Goal: Task Accomplishment & Management: Complete application form

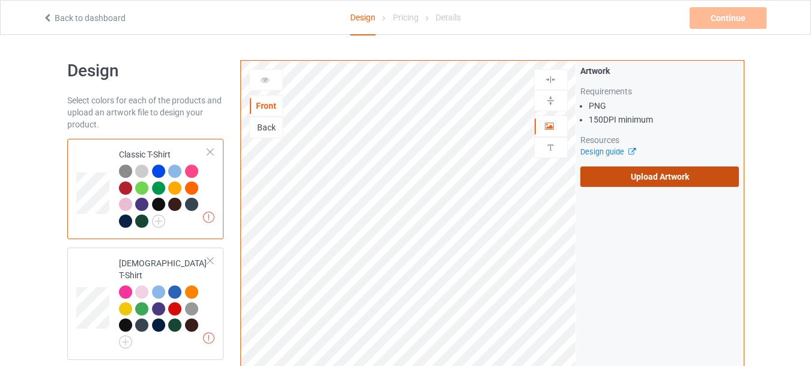
click at [615, 177] on label "Upload Artwork" at bounding box center [659, 176] width 159 height 20
click at [0, 0] on input "Upload Artwork" at bounding box center [0, 0] width 0 height 0
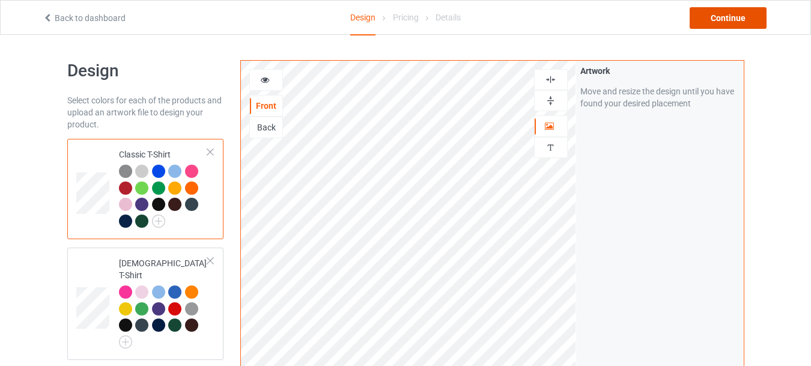
click at [733, 14] on div "Continue" at bounding box center [728, 18] width 77 height 22
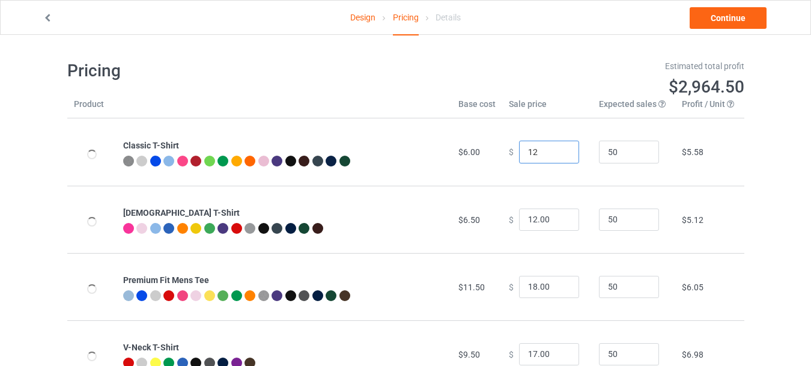
click at [559, 148] on input "12" at bounding box center [549, 152] width 60 height 23
click at [559, 148] on input "13" at bounding box center [549, 152] width 60 height 23
click at [559, 148] on input "14" at bounding box center [549, 152] width 60 height 23
click at [560, 154] on input "13" at bounding box center [549, 152] width 60 height 23
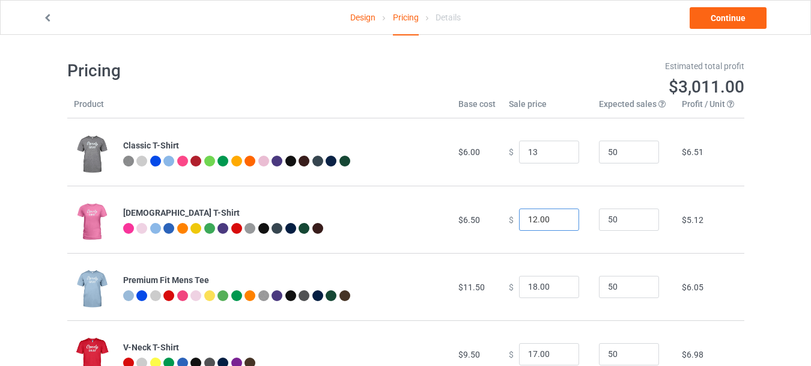
type input "13.00"
click at [560, 215] on input "13" at bounding box center [549, 219] width 60 height 23
click at [560, 215] on input "14" at bounding box center [549, 219] width 60 height 23
type input "14.00"
click at [560, 282] on input "19" at bounding box center [549, 287] width 60 height 23
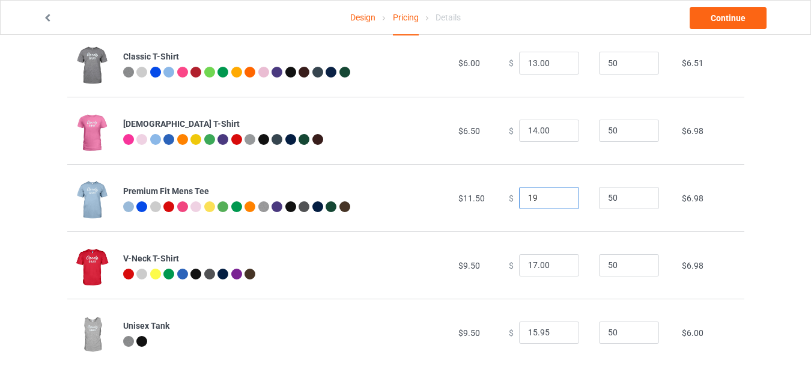
scroll to position [113, 0]
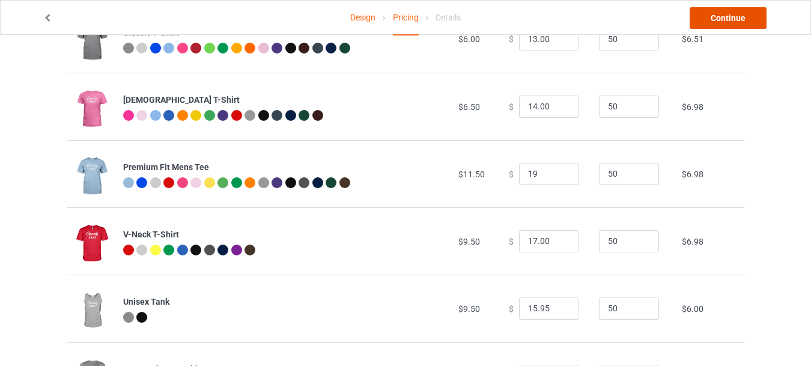
type input "19.00"
click at [720, 21] on link "Continue" at bounding box center [728, 18] width 77 height 22
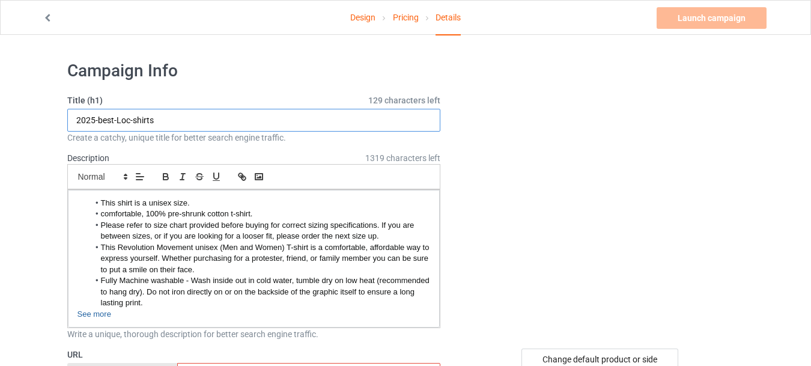
click at [135, 120] on input "2025-best-Loc-shirts" at bounding box center [254, 120] width 374 height 23
click at [113, 120] on input "2025-beshirts" at bounding box center [254, 120] width 374 height 23
drag, startPoint x: 136, startPoint y: 121, endPoint x: 130, endPoint y: 121, distance: 6.0
click at [130, 121] on input "2025-besthirts" at bounding box center [254, 120] width 374 height 23
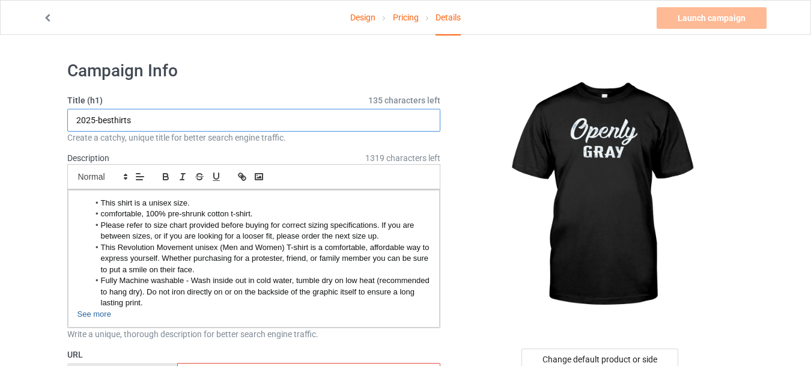
click at [116, 120] on input "2025-besthirts" at bounding box center [254, 120] width 374 height 23
paste input "s"
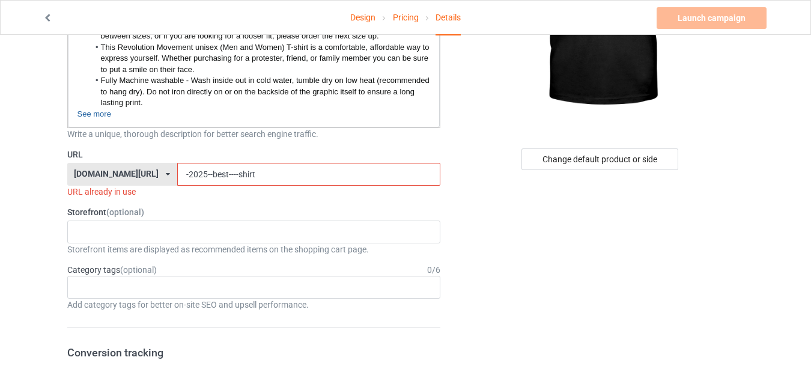
scroll to position [203, 0]
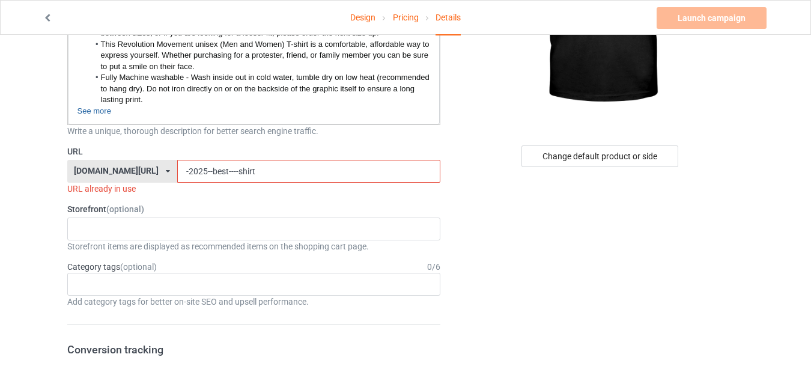
type input "2025-bestshirts"
click at [209, 170] on input "-2025--best----shirt" at bounding box center [308, 171] width 263 height 23
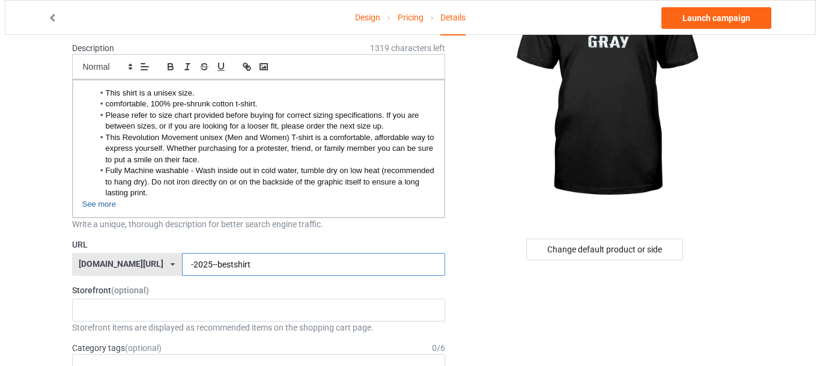
scroll to position [113, 0]
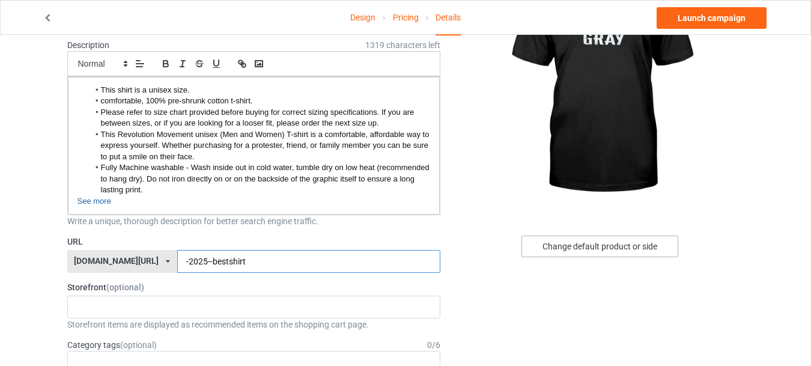
type input "-2025--bestshirt"
click at [647, 245] on div "Change default product or side" at bounding box center [599, 246] width 157 height 22
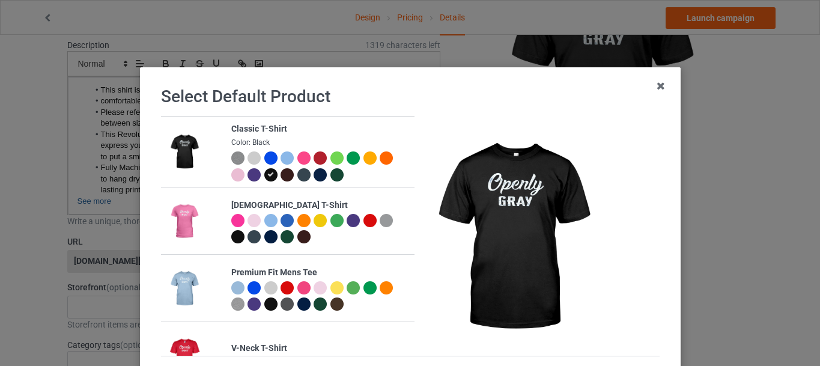
click at [314, 156] on div at bounding box center [320, 157] width 13 height 13
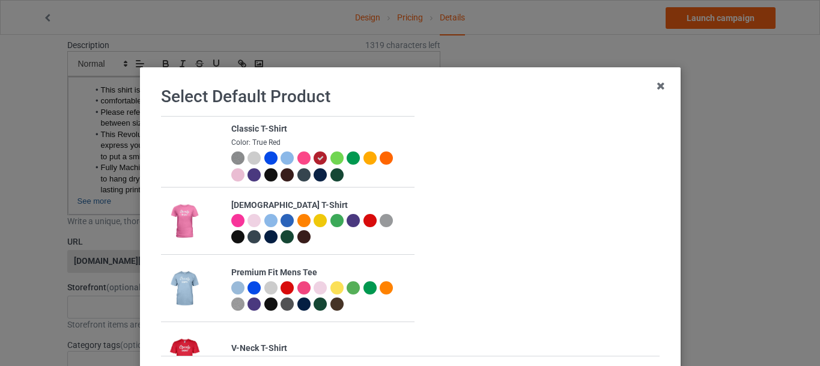
click at [265, 159] on div at bounding box center [270, 157] width 13 height 13
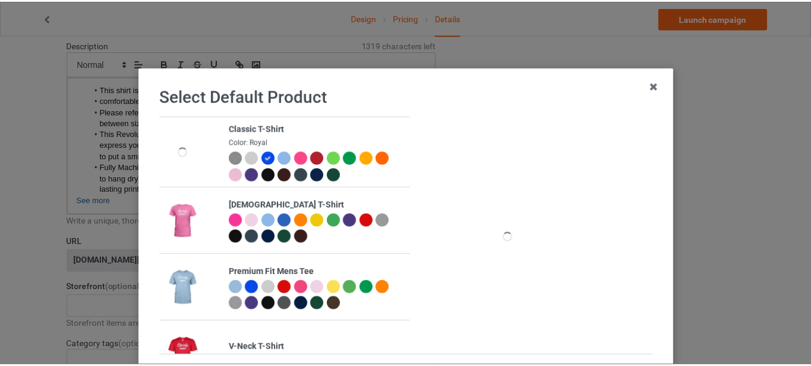
scroll to position [117, 0]
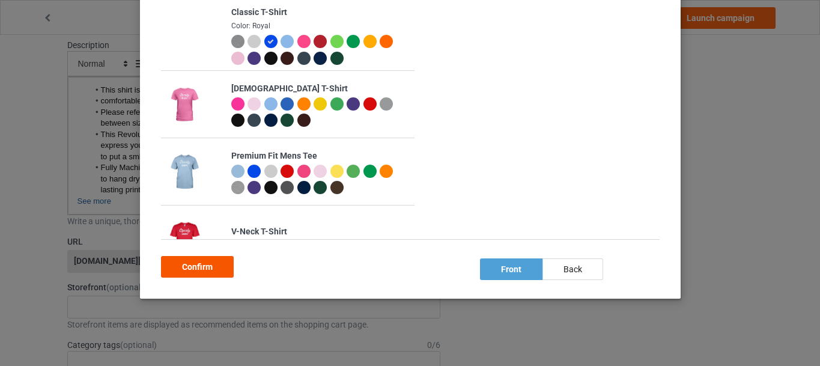
click at [201, 268] on div "Confirm" at bounding box center [197, 267] width 73 height 22
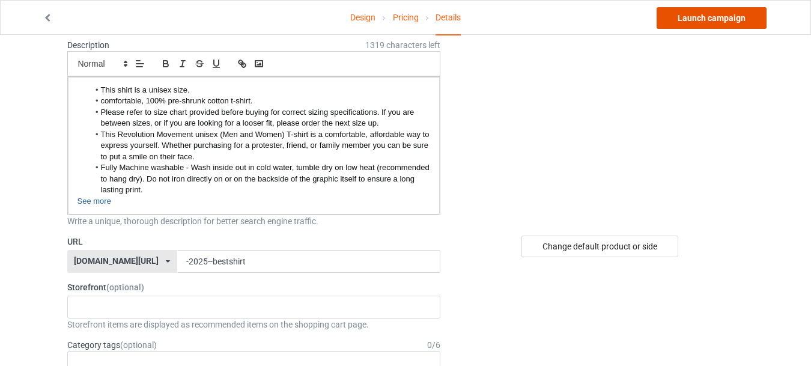
click at [721, 20] on link "Launch campaign" at bounding box center [712, 18] width 110 height 22
